Goal: Information Seeking & Learning: Learn about a topic

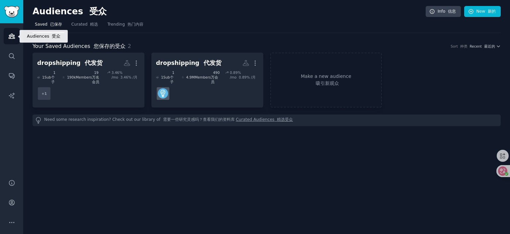
click at [10, 36] on icon "Sidebar" at bounding box center [11, 36] width 7 height 7
click at [12, 36] on icon "Sidebar" at bounding box center [12, 36] width 6 height 5
click at [128, 23] on font "热门内容" at bounding box center [136, 24] width 16 height 5
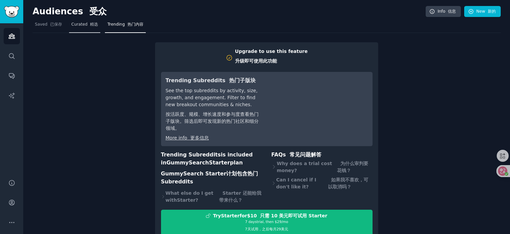
click at [85, 25] on span "Curated 精选" at bounding box center [84, 25] width 27 height 6
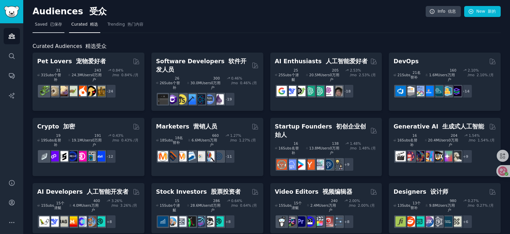
click at [45, 25] on span "Saved 已保存" at bounding box center [48, 25] width 27 height 6
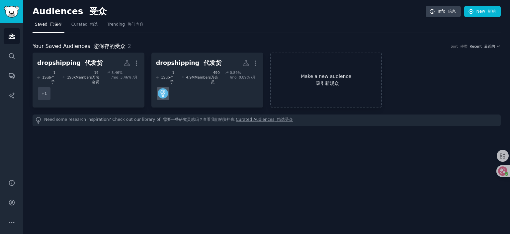
click at [306, 80] on font "吸引新观众" at bounding box center [326, 83] width 111 height 7
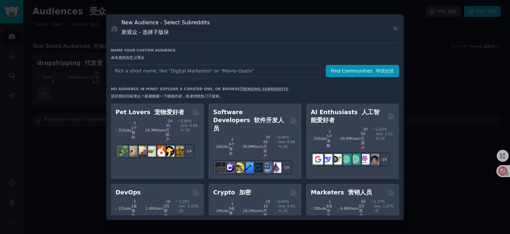
click at [216, 70] on input "text" at bounding box center [216, 71] width 210 height 12
type input "s"
type input "shopify"
click button "Find Communities 寻找社区" at bounding box center [362, 71] width 73 height 12
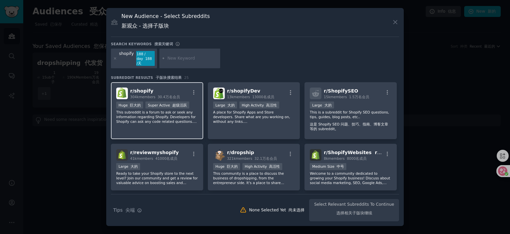
click at [172, 95] on font "30.4万名会员" at bounding box center [169, 97] width 22 height 4
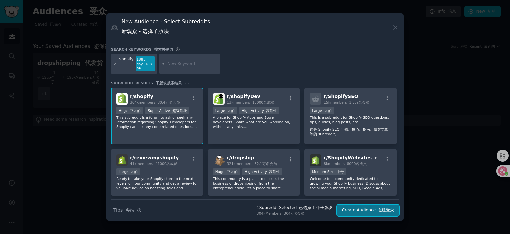
click at [376, 208] on font "submit" at bounding box center [377, 209] width 3 height 5
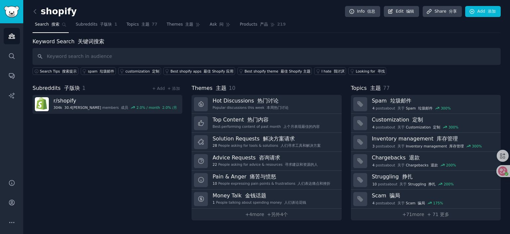
click at [84, 58] on input "text" at bounding box center [267, 56] width 469 height 17
type input "dropshipping"
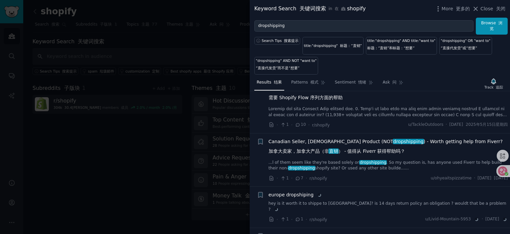
scroll to position [133, 0]
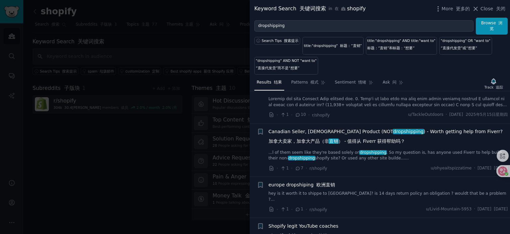
click at [323, 130] on span "Canadian Seller, [DEMOGRAPHIC_DATA] Product (NOT dropshipping ) - Worth getting…" at bounding box center [386, 137] width 234 height 19
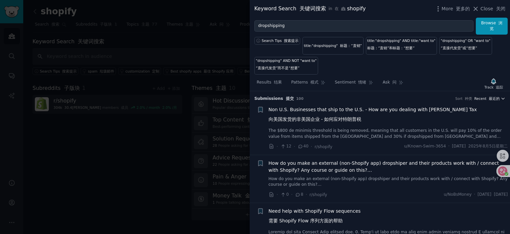
click at [501, 96] on icon "button" at bounding box center [503, 98] width 5 height 5
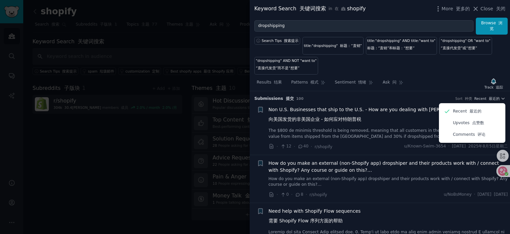
click at [459, 81] on div "Results 结果 Patterns 模式 Sentiment 情绪 Ask 问 Track 追踪" at bounding box center [380, 84] width 261 height 14
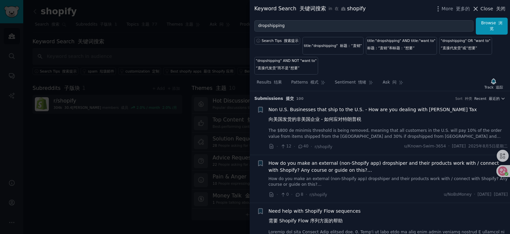
click at [493, 9] on span "Close 关闭" at bounding box center [493, 8] width 25 height 7
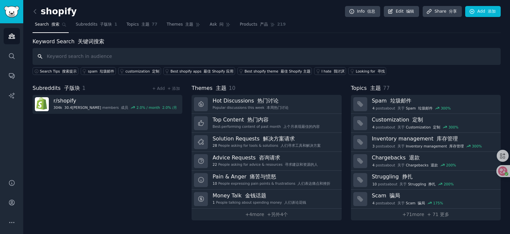
click at [99, 54] on input "text" at bounding box center [267, 56] width 469 height 17
click at [360, 71] on div "Looking for 寻找" at bounding box center [370, 71] width 29 height 5
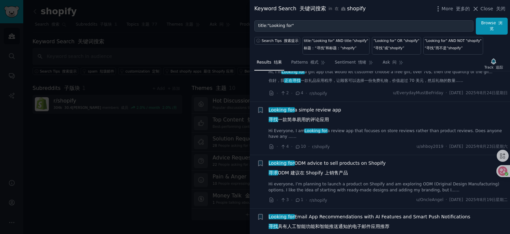
scroll to position [66, 0]
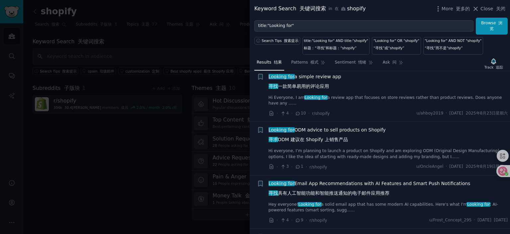
click at [322, 135] on span "Looking for ODM advice to sell products on Shopify 寻求 ODM 建议在 Shopify 上销售产品" at bounding box center [327, 135] width 117 height 19
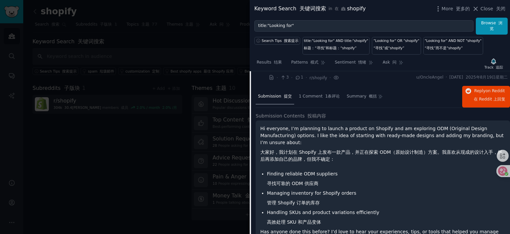
scroll to position [122, 0]
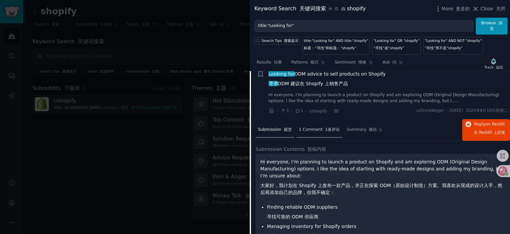
click at [318, 133] on span "1 Comment 1条评论" at bounding box center [319, 130] width 41 height 6
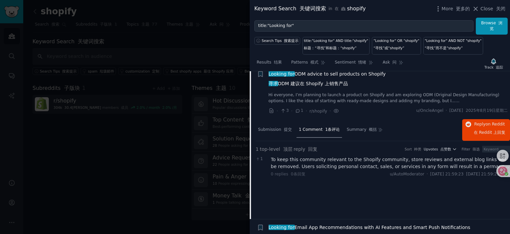
click at [342, 162] on div "To keep this community relevant to the Shopify community, store reviews and ext…" at bounding box center [391, 163] width 240 height 14
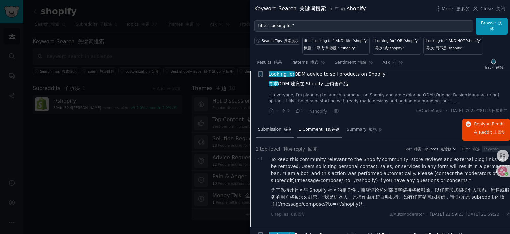
click at [280, 133] on span "Submission 提交" at bounding box center [275, 130] width 34 height 6
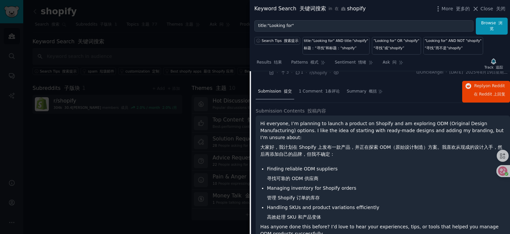
scroll to position [156, 0]
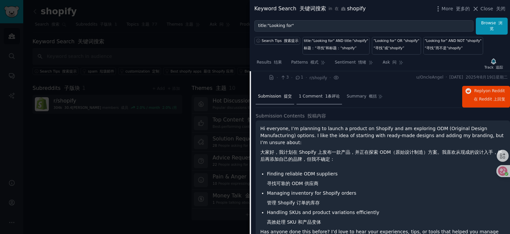
click at [323, 98] on font at bounding box center [324, 96] width 3 height 5
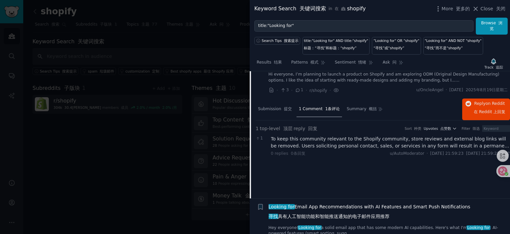
scroll to position [122, 0]
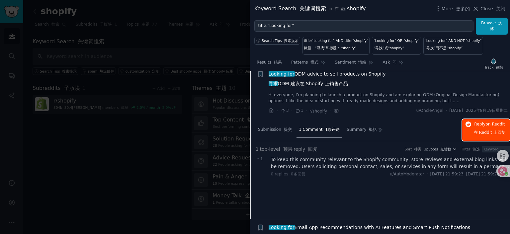
click at [482, 135] on span "在 Reddit 上" at bounding box center [486, 132] width 24 height 5
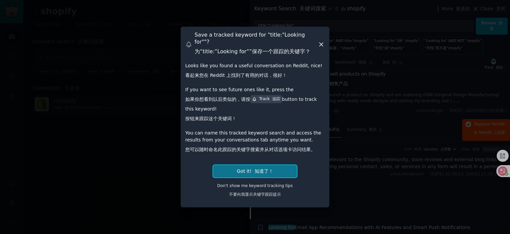
click at [258, 168] on font "知道了！" at bounding box center [264, 170] width 19 height 5
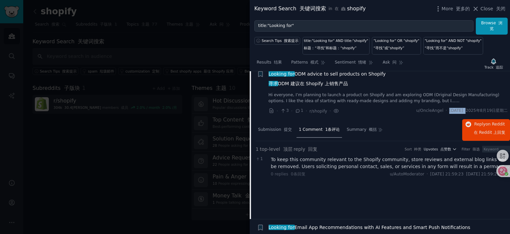
drag, startPoint x: 435, startPoint y: 115, endPoint x: 469, endPoint y: 115, distance: 33.9
click at [465, 114] on span "[DATE] [DATE]" at bounding box center [479, 111] width 58 height 6
click at [392, 112] on div "· 3 · 1 · r/shopify · u/OncleAngel · [DATE] [DATE]" at bounding box center [389, 110] width 240 height 7
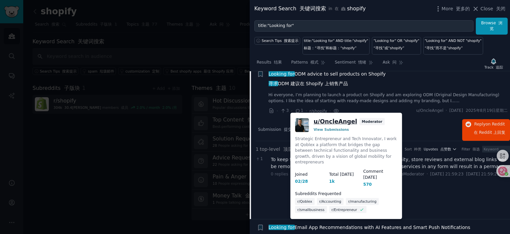
click at [336, 122] on link "u/ OncleAngel" at bounding box center [336, 121] width 44 height 8
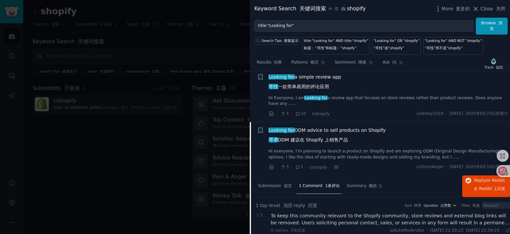
scroll to position [0, 0]
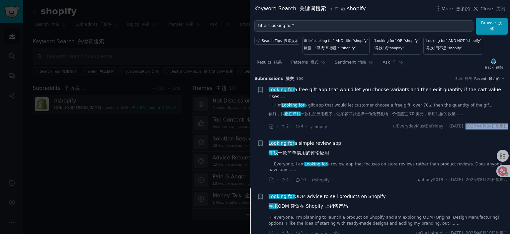
drag, startPoint x: 465, startPoint y: 131, endPoint x: 506, endPoint y: 131, distance: 40.5
click at [506, 128] on font "2025年8月24日星期日" at bounding box center [487, 126] width 42 height 5
drag, startPoint x: 467, startPoint y: 184, endPoint x: 505, endPoint y: 186, distance: 38.3
click at [505, 182] on font "2025年8月23日星期六" at bounding box center [487, 179] width 42 height 5
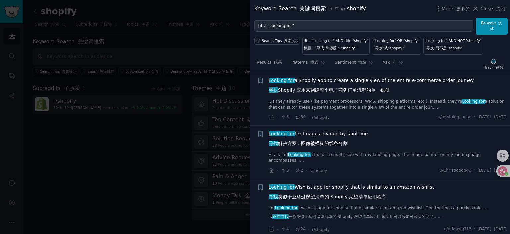
scroll to position [5055, 0]
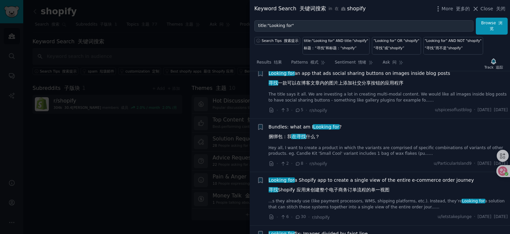
click at [141, 127] on div at bounding box center [255, 117] width 510 height 234
